Goal: Check status: Check status

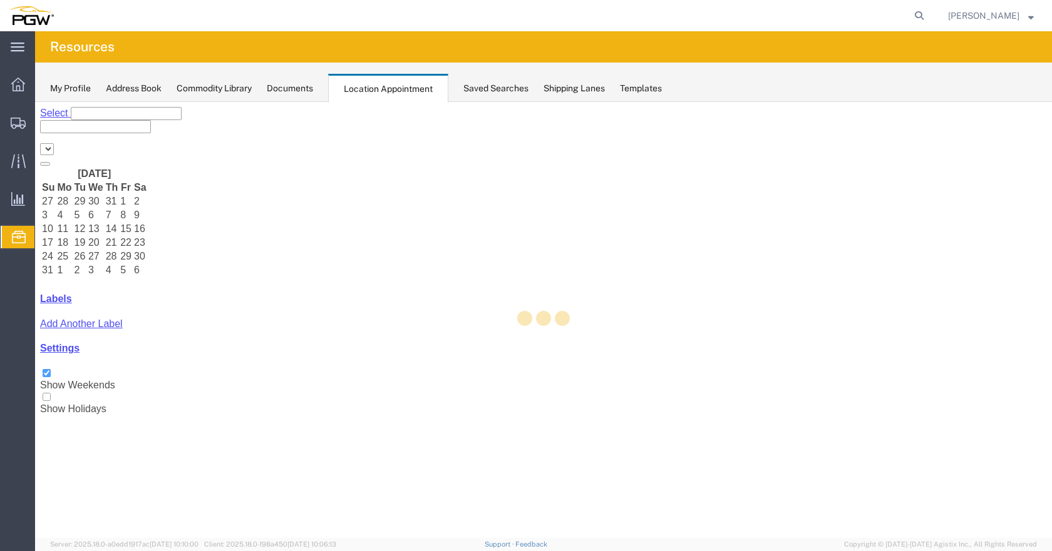
select select "28253"
